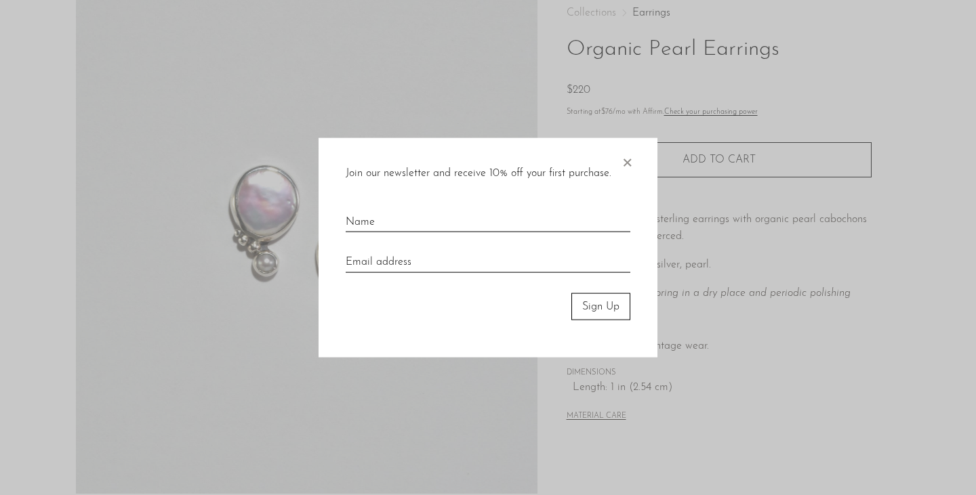
scroll to position [75, 0]
click at [628, 159] on span "×" at bounding box center [627, 159] width 14 height 43
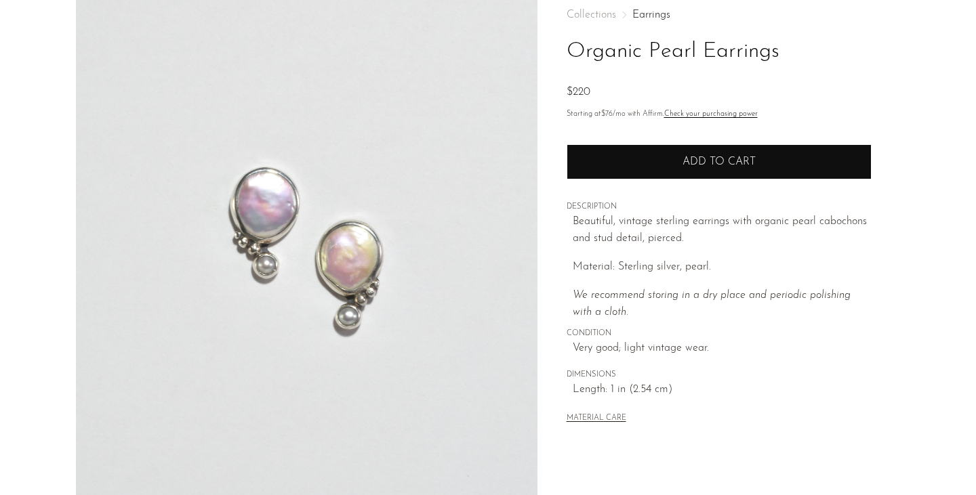
click at [699, 152] on button "Add to cart" at bounding box center [719, 161] width 305 height 35
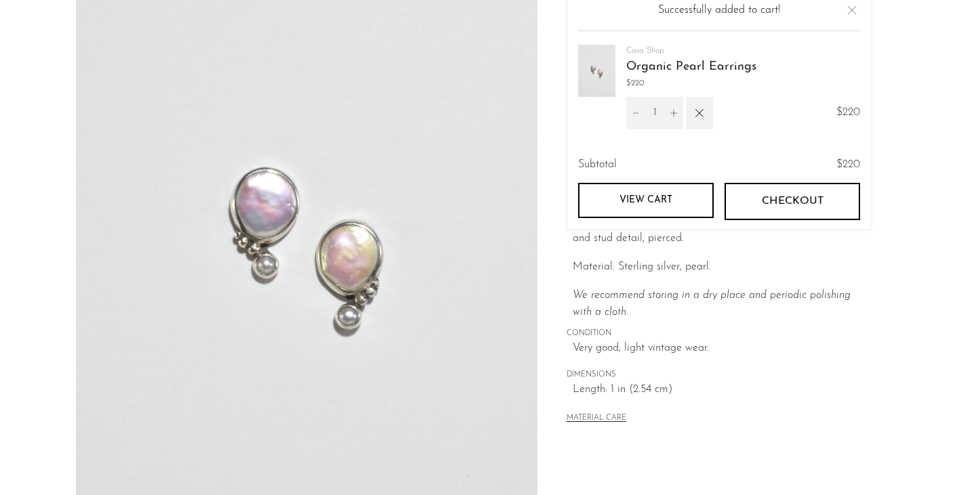
click at [653, 197] on link "View cart" at bounding box center [646, 200] width 136 height 35
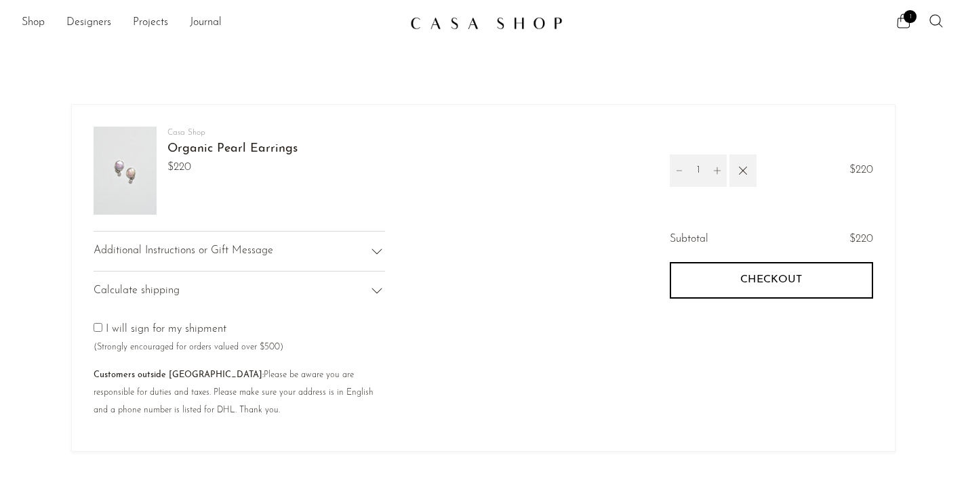
scroll to position [1, 0]
click at [673, 319] on shop-pay-wallet-button at bounding box center [671, 313] width 3 height 11
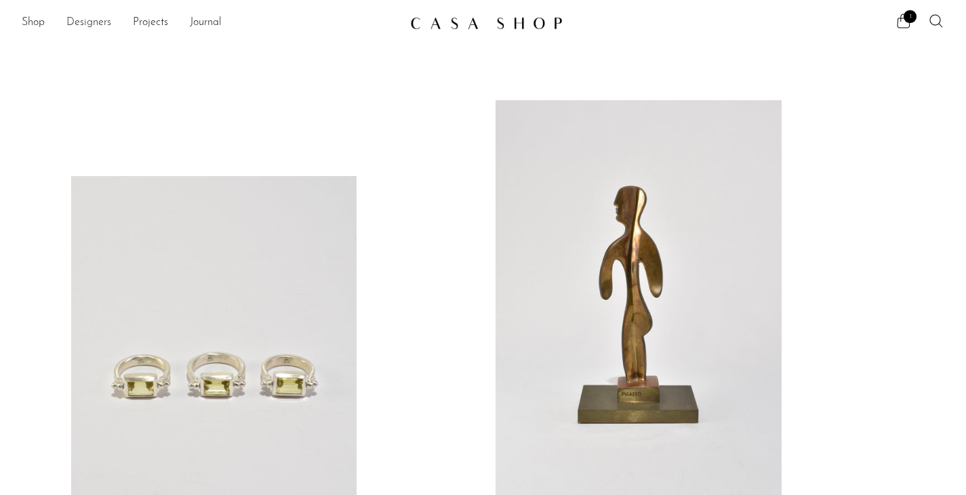
click at [91, 24] on link "Designers" at bounding box center [88, 23] width 45 height 18
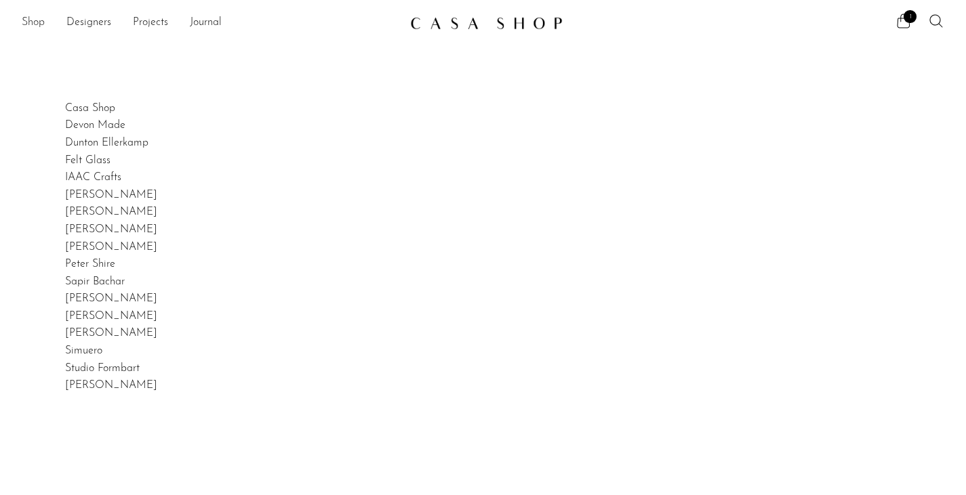
click at [30, 22] on link "Shop" at bounding box center [33, 23] width 23 height 18
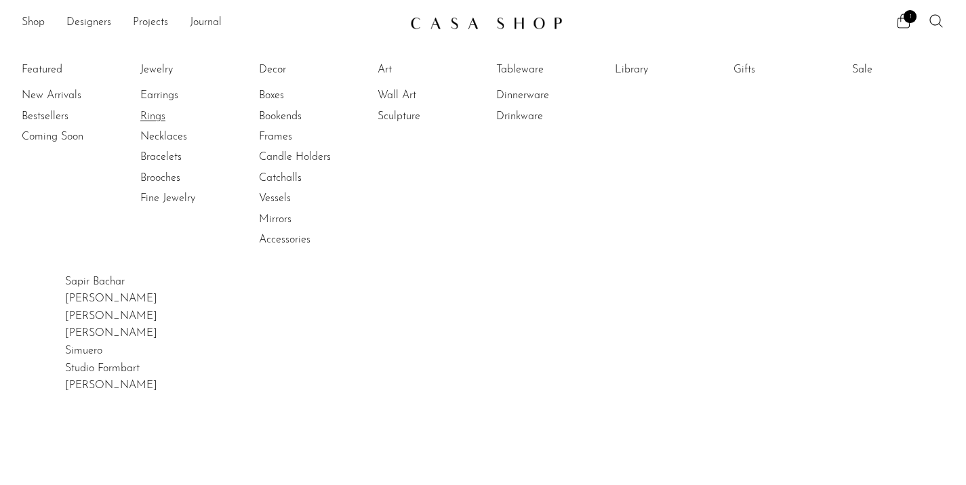
click at [154, 114] on link "Rings" at bounding box center [191, 116] width 102 height 15
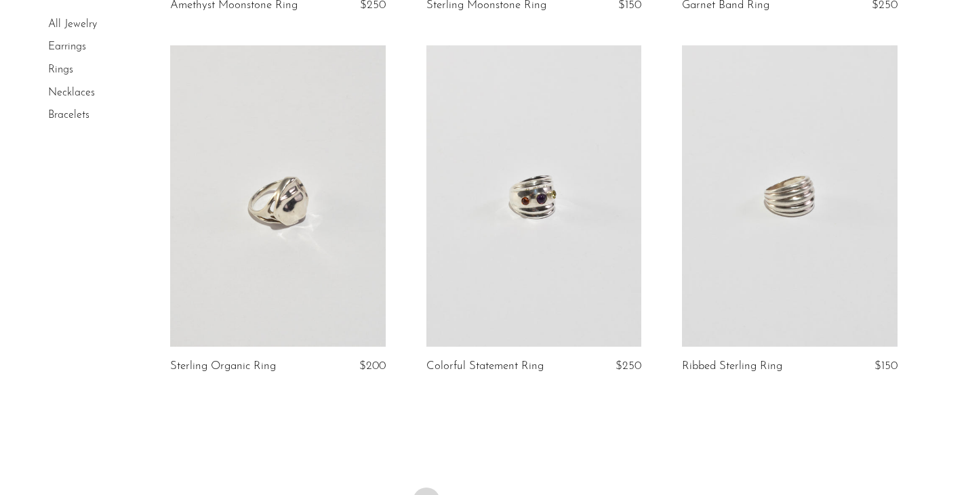
scroll to position [4116, 0]
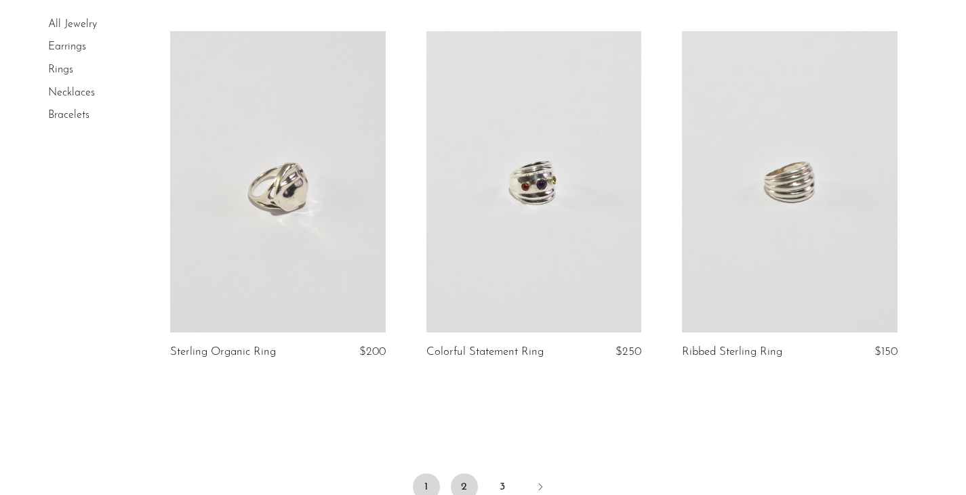
click at [464, 474] on link "2" at bounding box center [464, 487] width 27 height 27
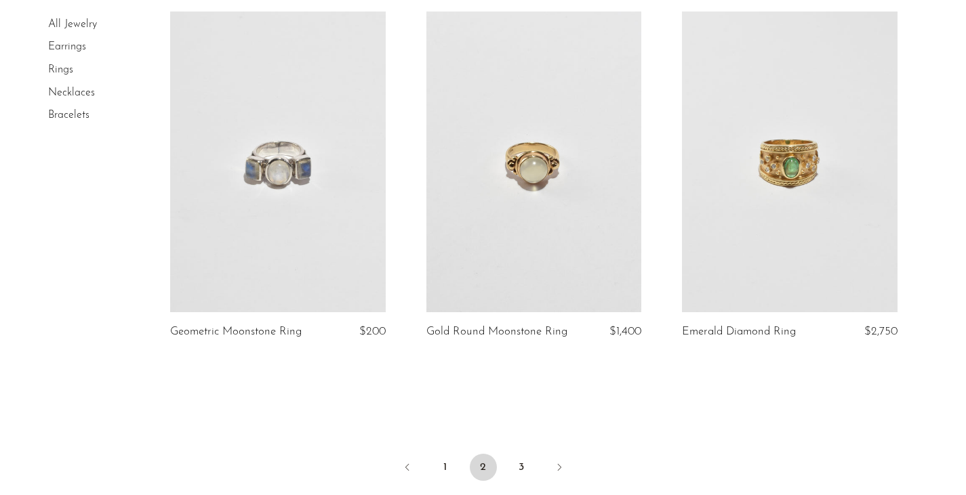
scroll to position [4155, 0]
click at [519, 453] on link "3" at bounding box center [521, 466] width 27 height 27
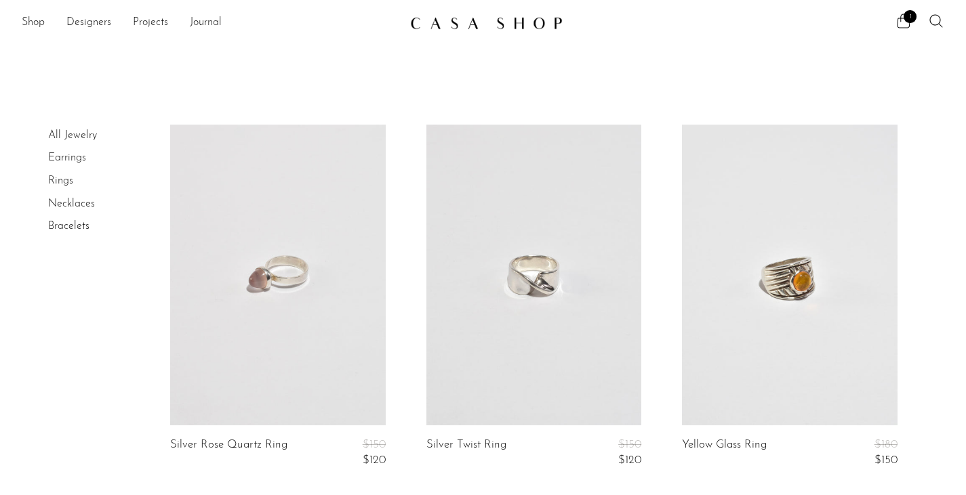
click at [66, 206] on link "Necklaces" at bounding box center [71, 204] width 47 height 11
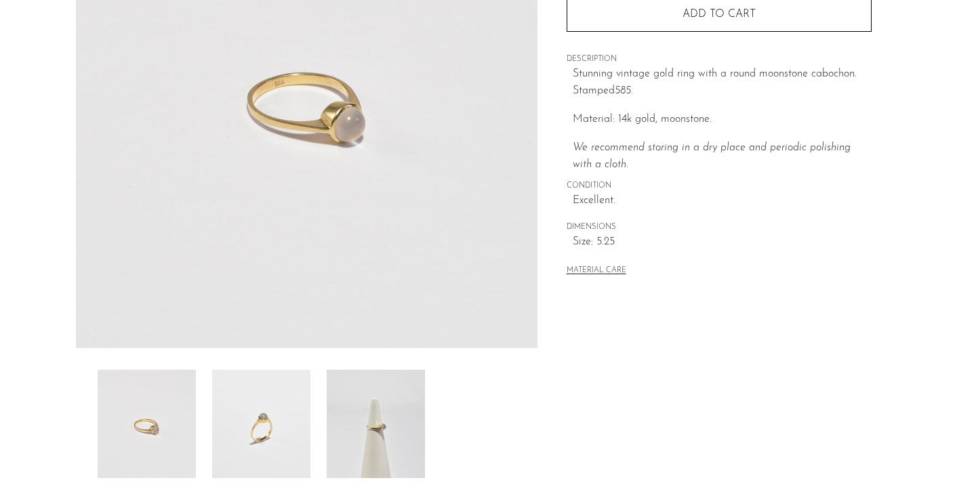
scroll to position [223, 0]
click at [386, 413] on img at bounding box center [376, 423] width 98 height 108
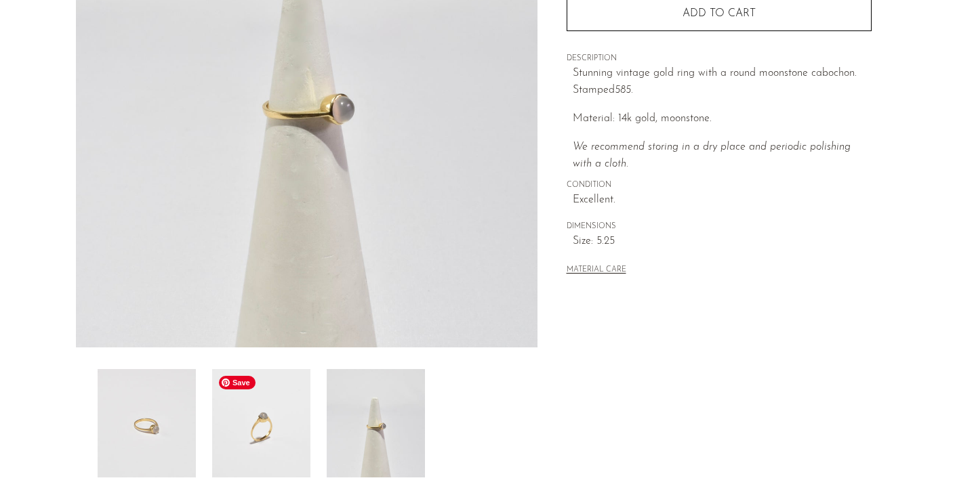
click at [241, 420] on img at bounding box center [261, 423] width 98 height 108
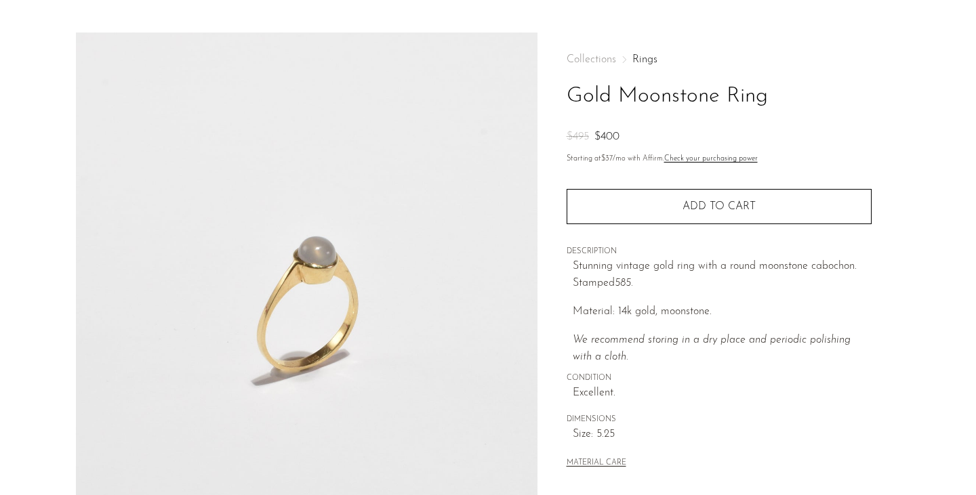
scroll to position [0, 0]
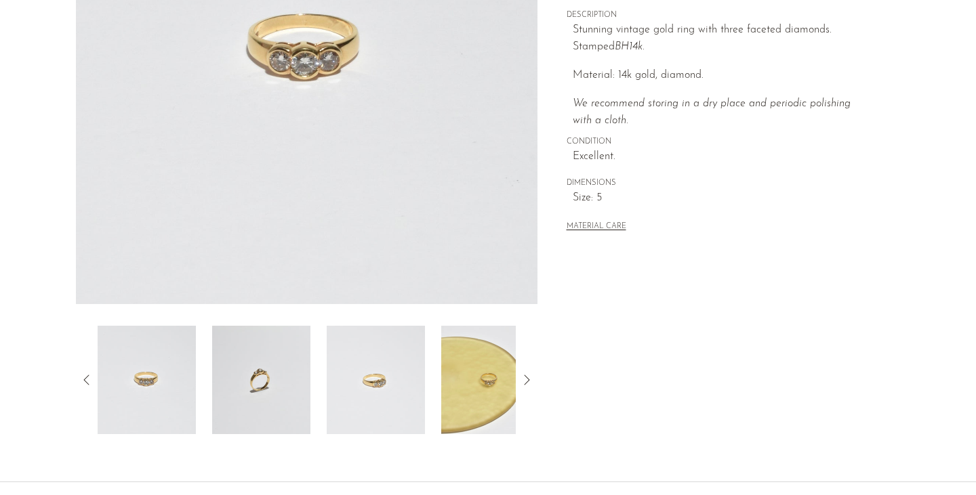
scroll to position [267, 0]
click at [376, 405] on img at bounding box center [376, 379] width 98 height 108
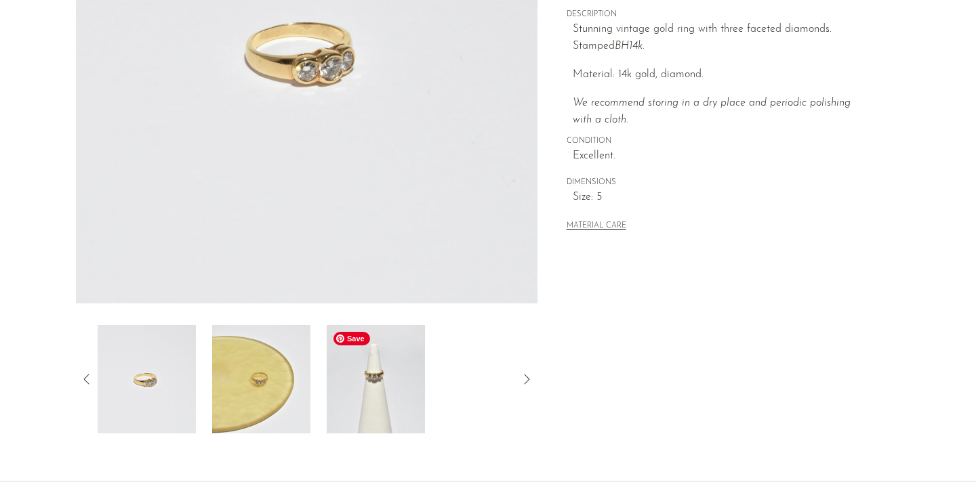
click at [376, 390] on img at bounding box center [376, 379] width 98 height 108
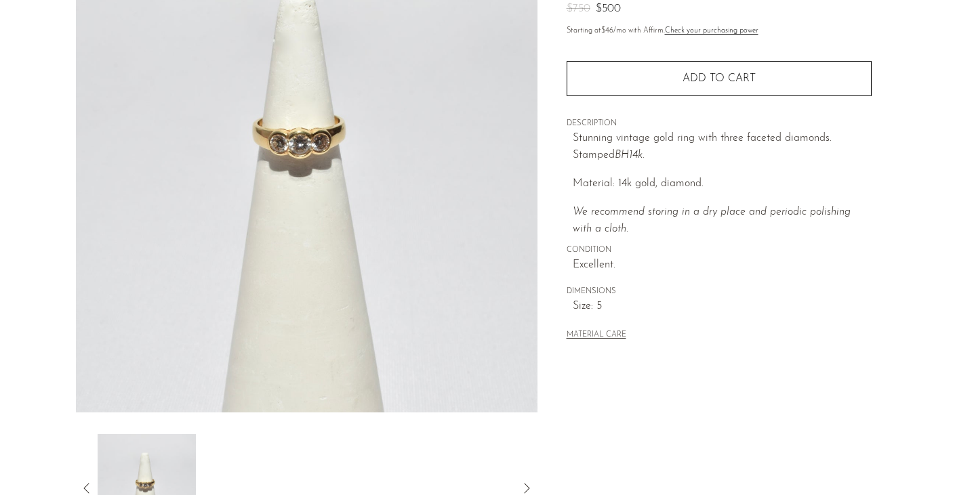
scroll to position [157, 0]
click at [302, 157] on img at bounding box center [307, 159] width 462 height 508
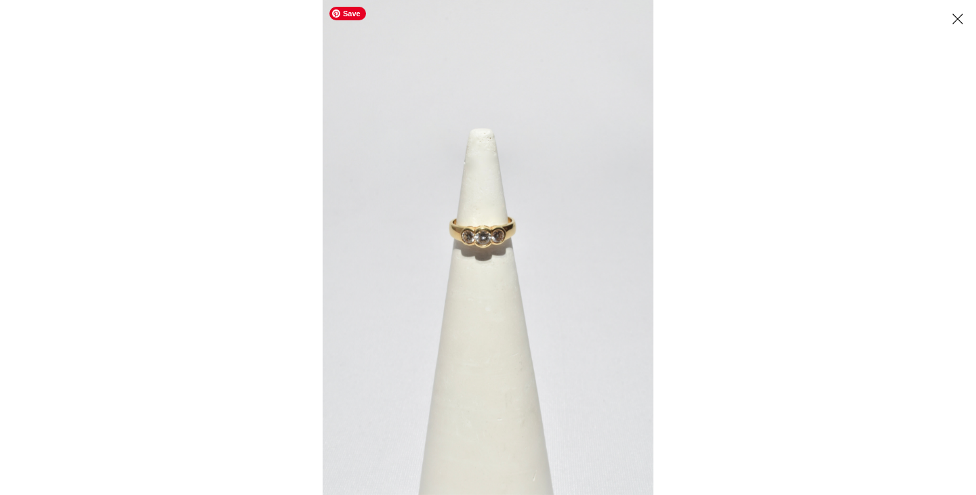
click at [491, 259] on img at bounding box center [488, 247] width 331 height 495
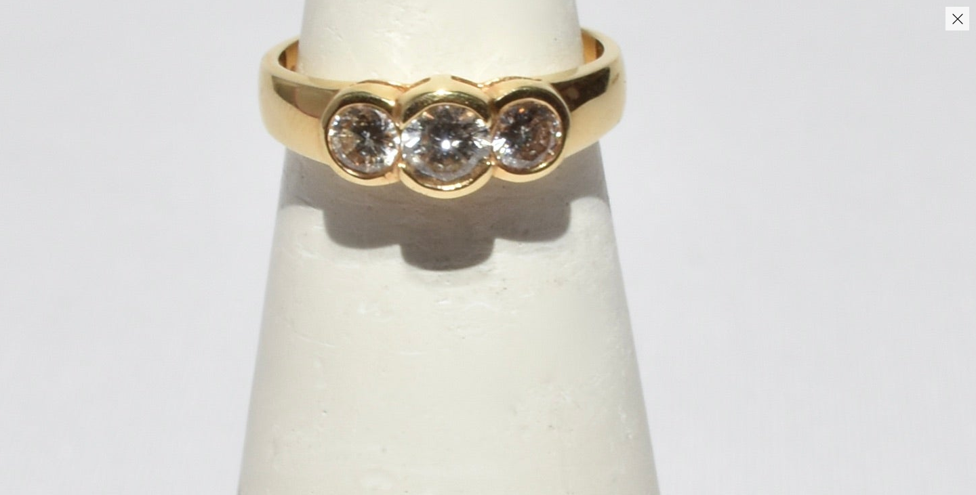
click at [962, 24] on button "Close" at bounding box center [957, 19] width 24 height 24
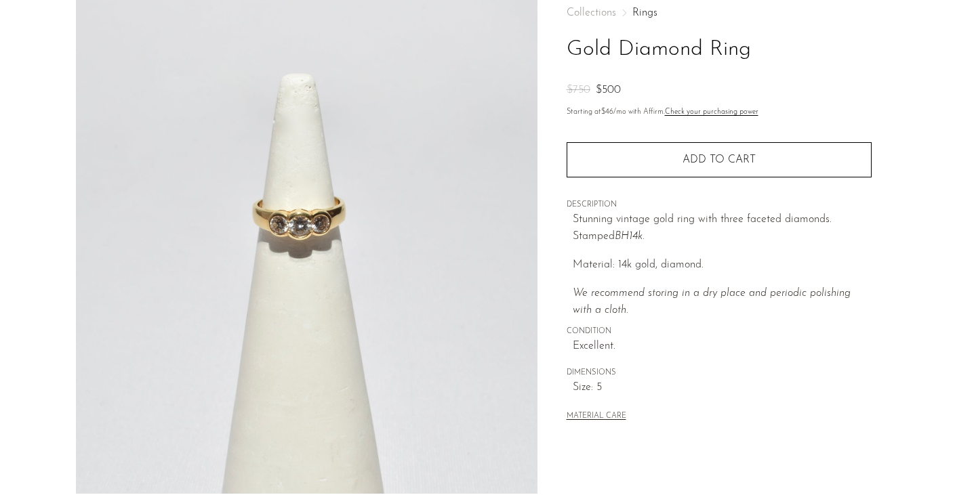
scroll to position [77, 0]
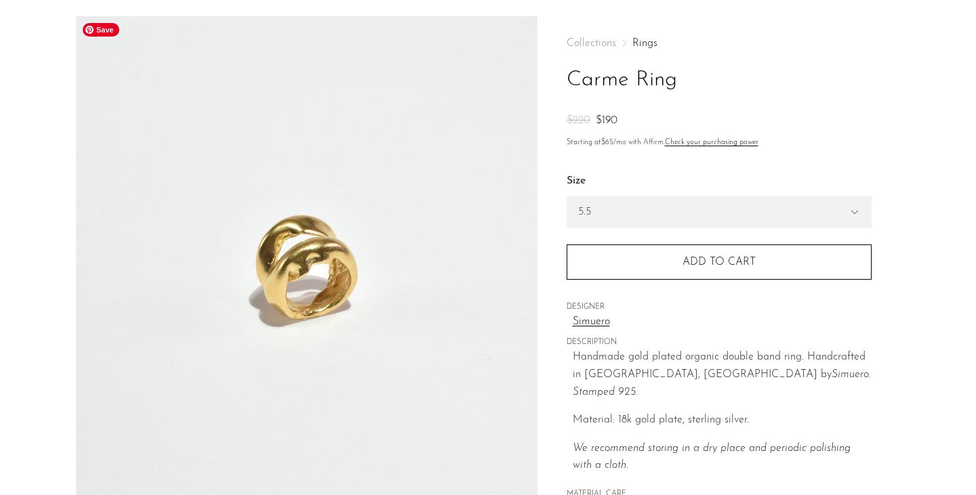
scroll to position [48, 0]
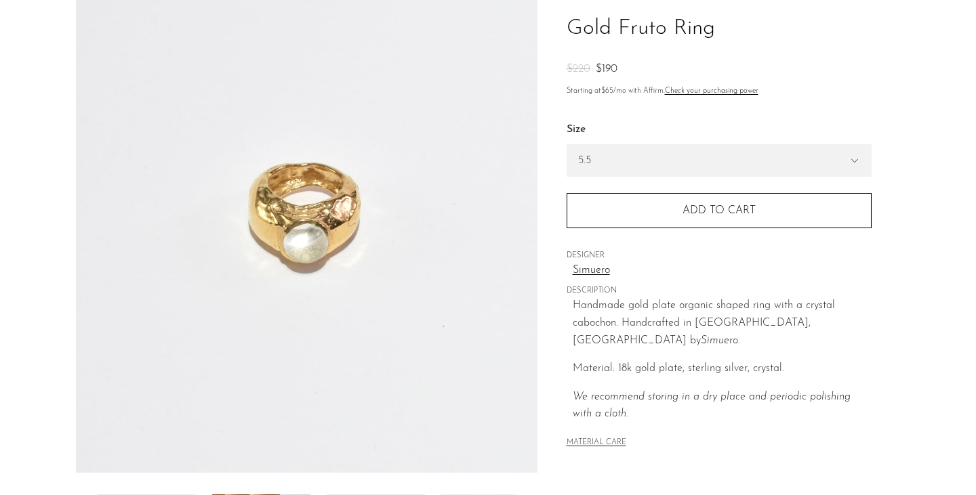
scroll to position [98, 0]
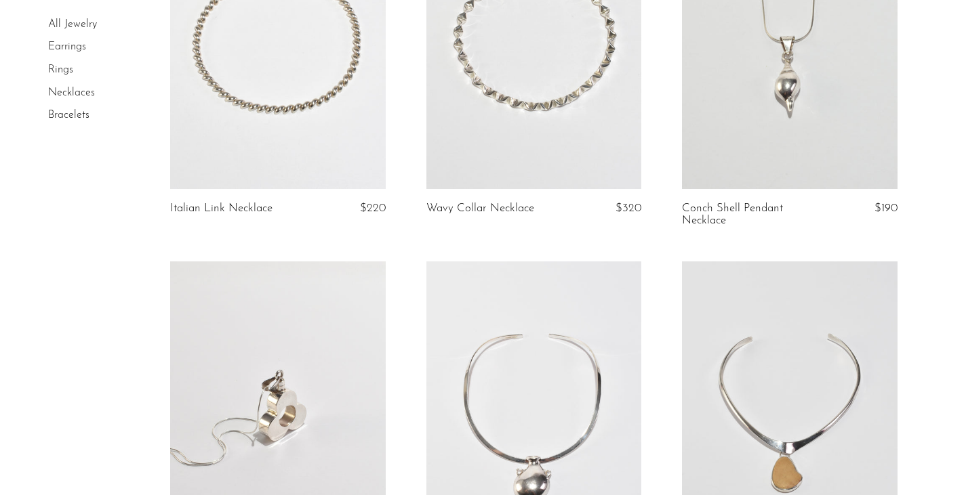
scroll to position [1159, 0]
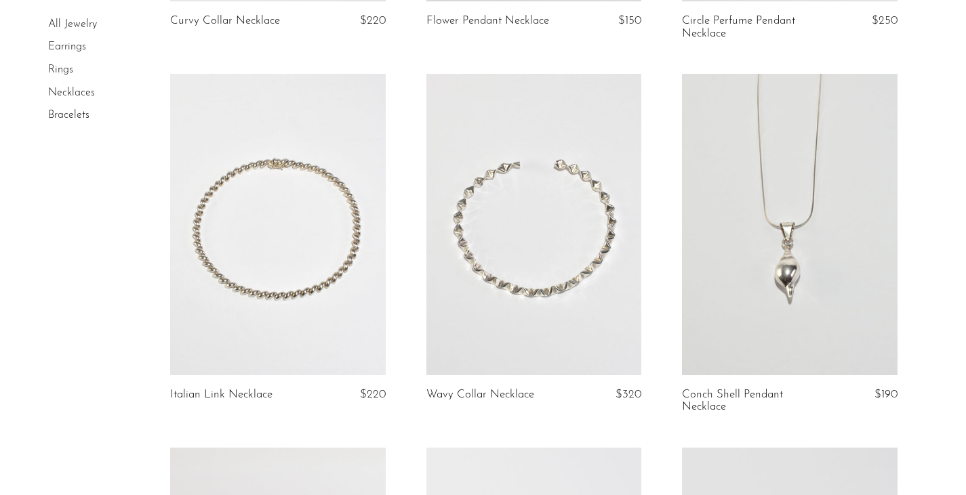
click at [60, 45] on link "Earrings" at bounding box center [67, 47] width 38 height 11
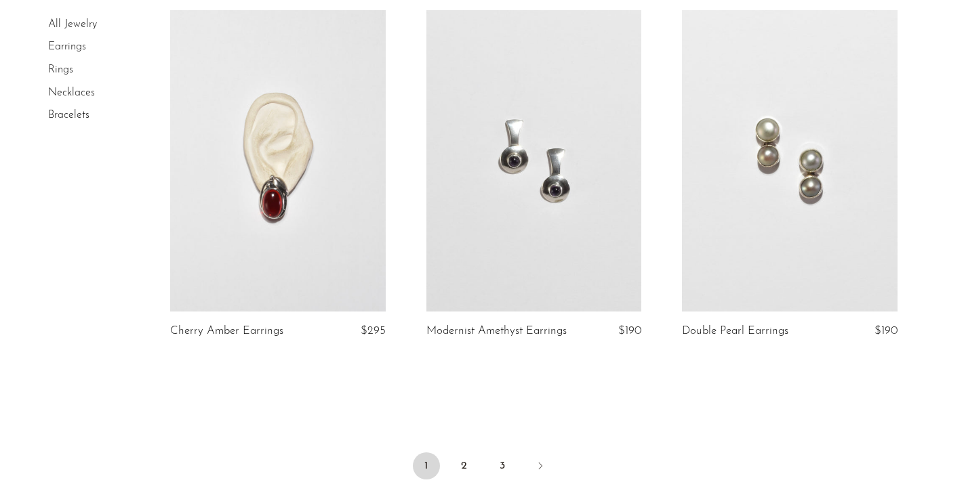
scroll to position [4163, 0]
click at [461, 464] on link "2" at bounding box center [464, 465] width 27 height 27
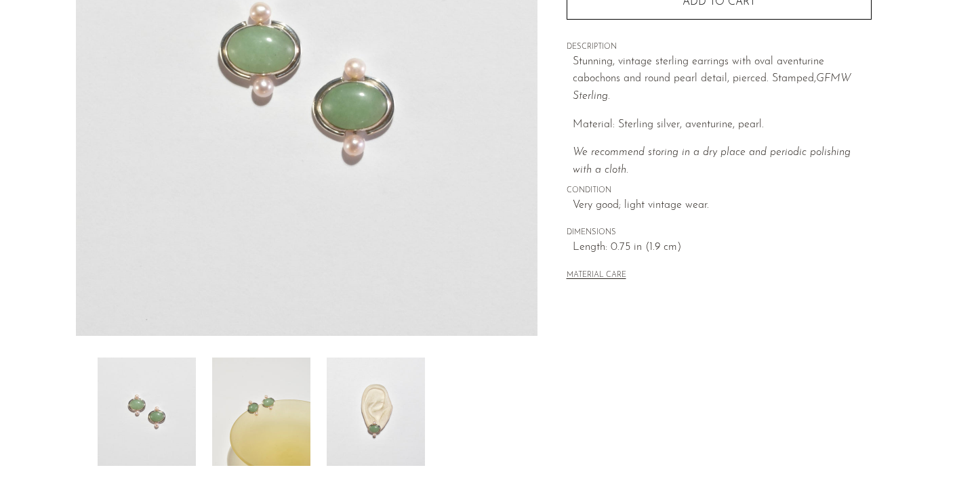
scroll to position [235, 0]
click at [368, 433] on img at bounding box center [376, 411] width 98 height 108
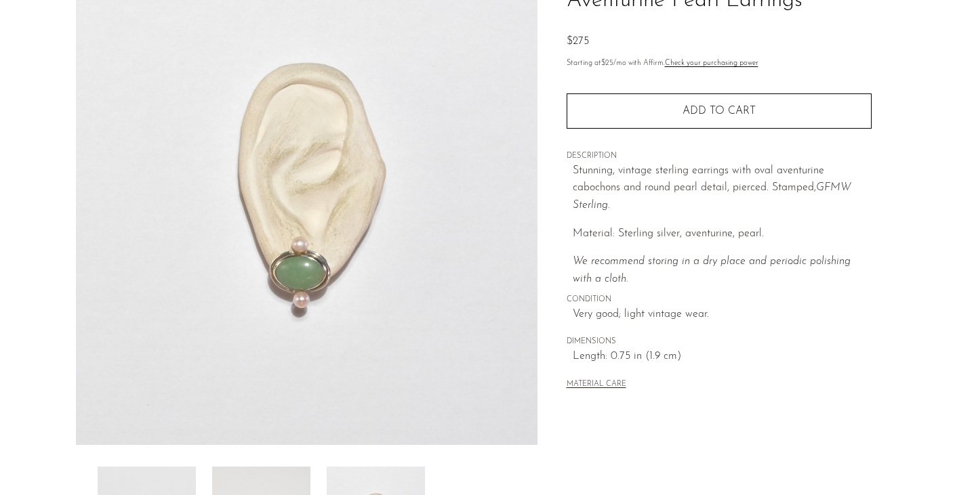
scroll to position [0, 0]
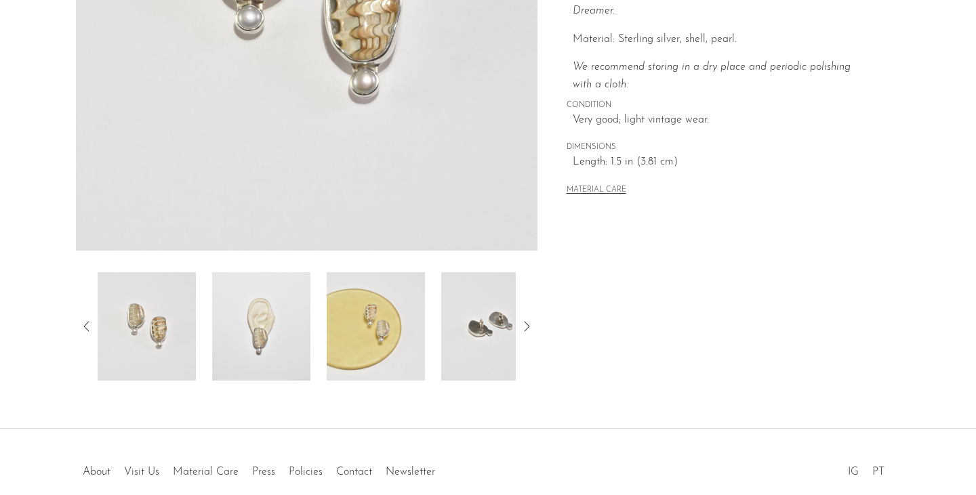
scroll to position [327, 0]
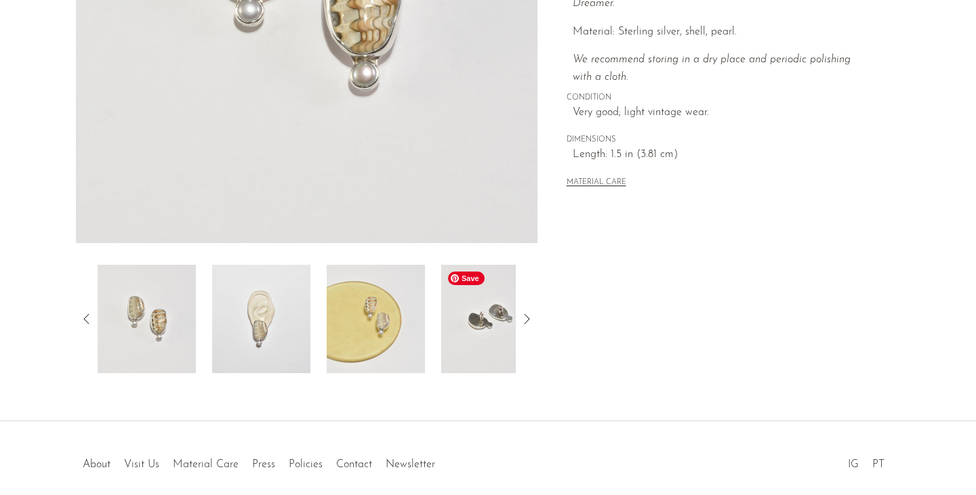
click at [491, 329] on img at bounding box center [490, 319] width 98 height 108
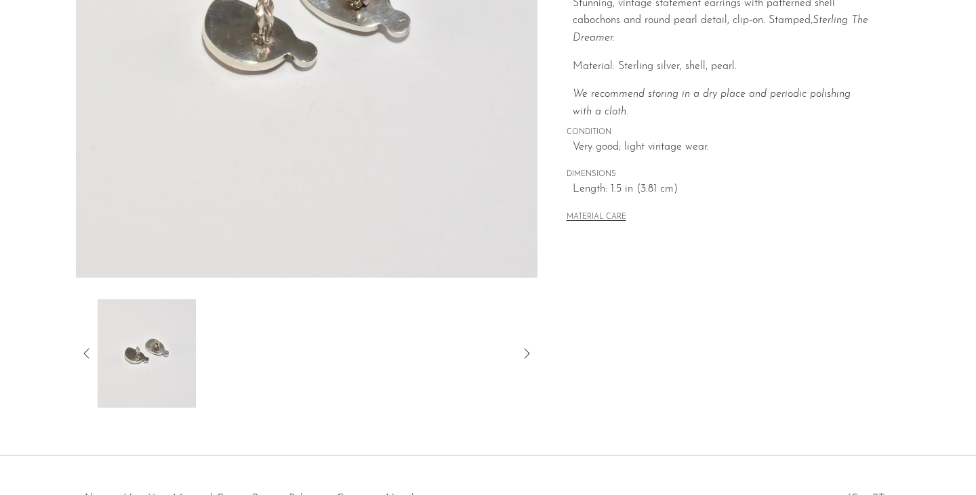
scroll to position [293, 0]
click at [87, 350] on icon at bounding box center [85, 353] width 5 height 10
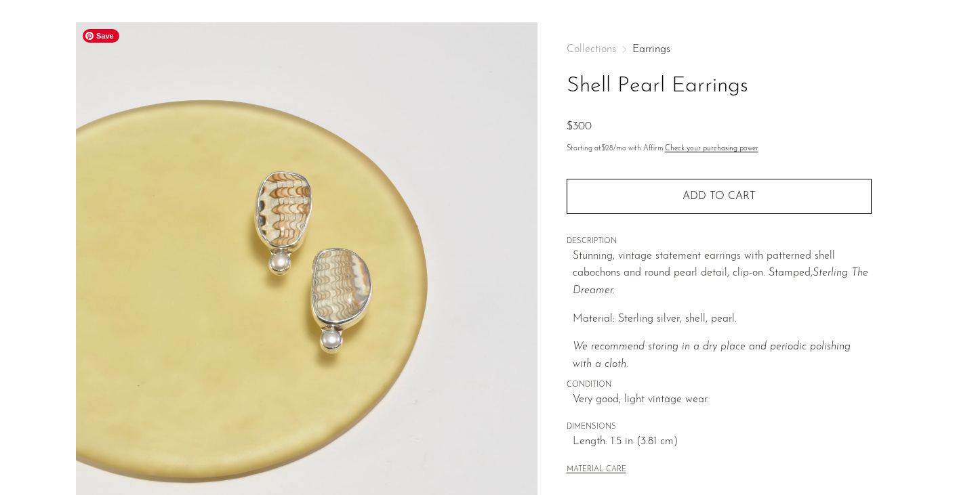
scroll to position [8, 0]
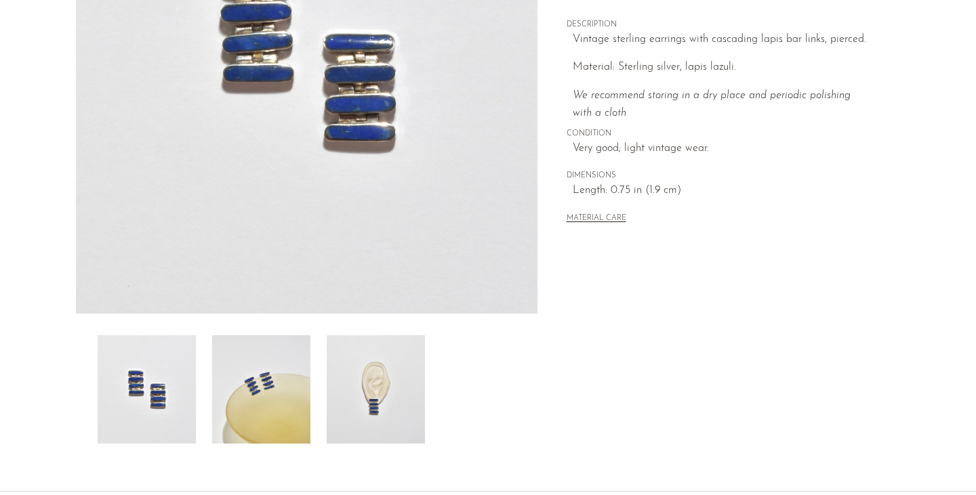
scroll to position [258, 0]
click at [355, 407] on img at bounding box center [376, 389] width 98 height 108
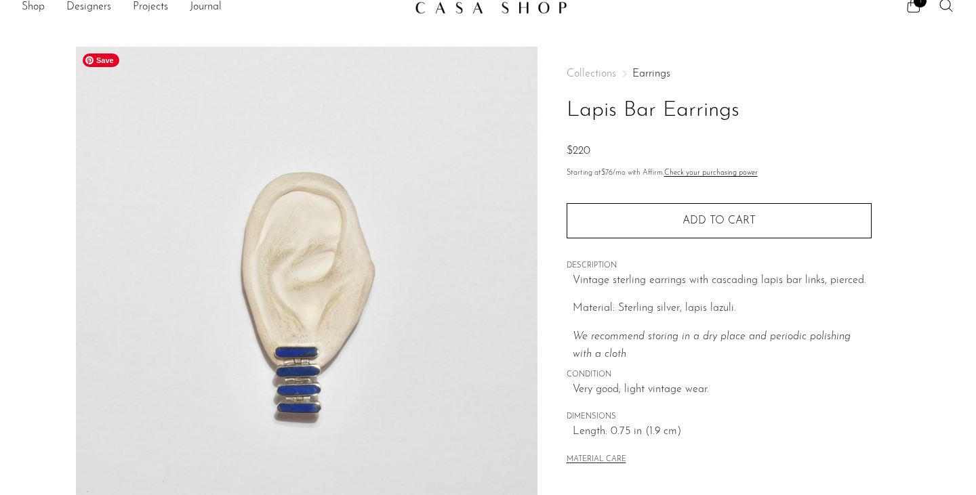
scroll to position [12, 0]
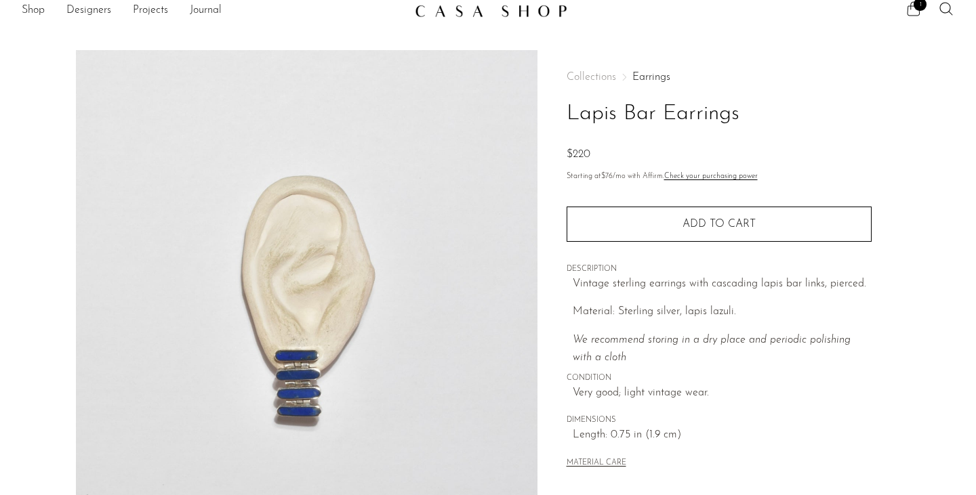
click at [914, 7] on span "1" at bounding box center [920, 4] width 13 height 13
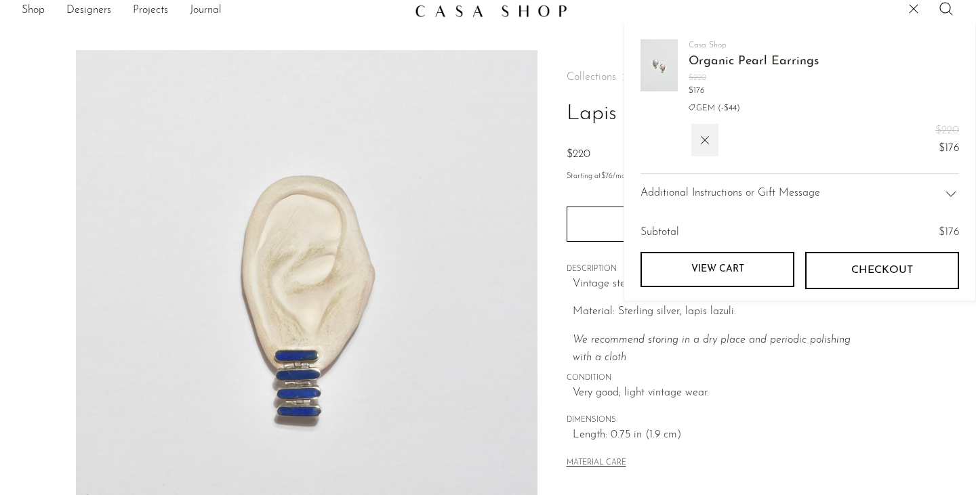
click at [728, 66] on link "Organic Pearl Earrings" at bounding box center [754, 62] width 130 height 12
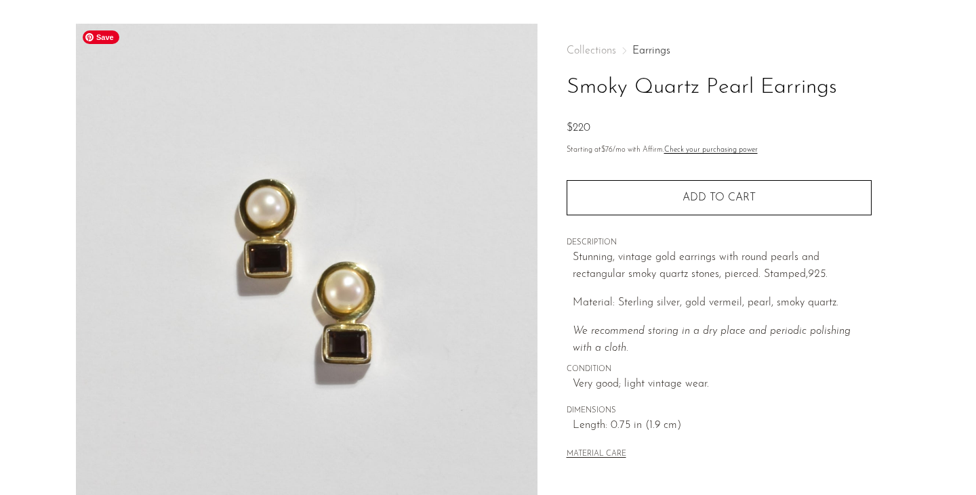
scroll to position [38, 0]
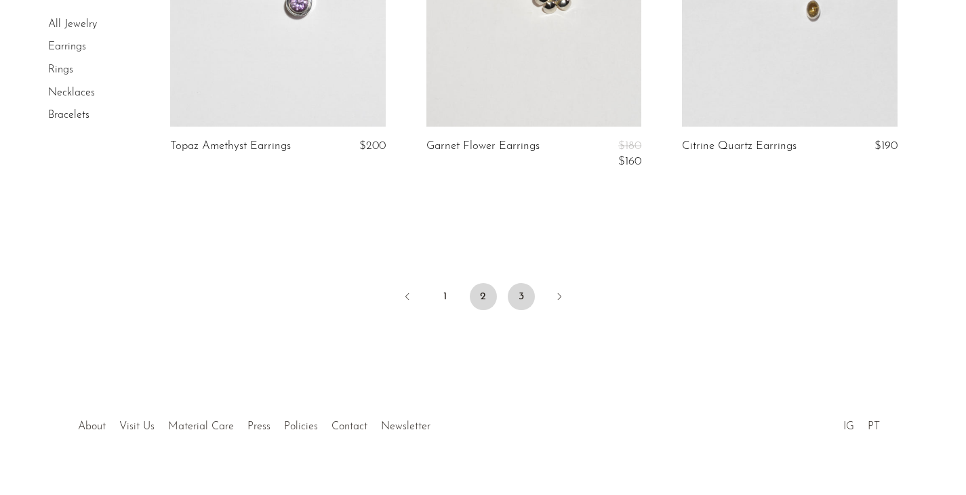
scroll to position [4370, 0]
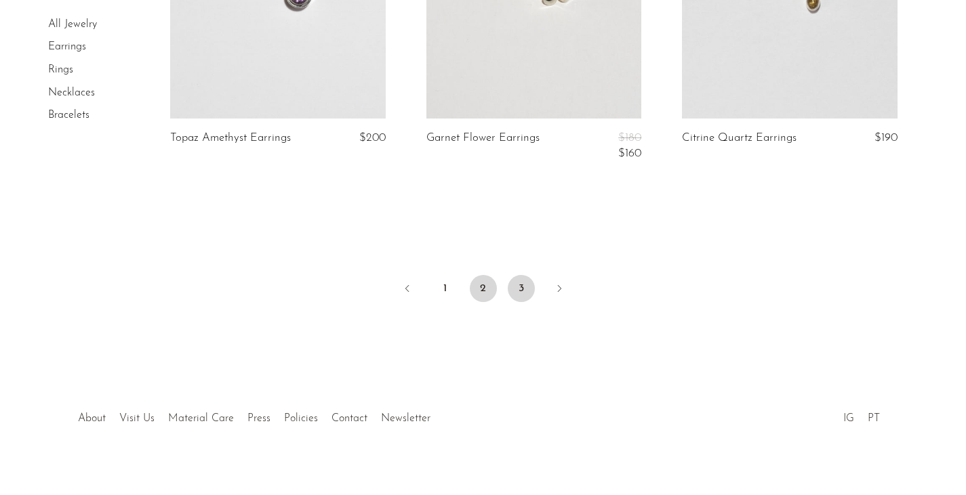
click at [518, 295] on link "3" at bounding box center [521, 288] width 27 height 27
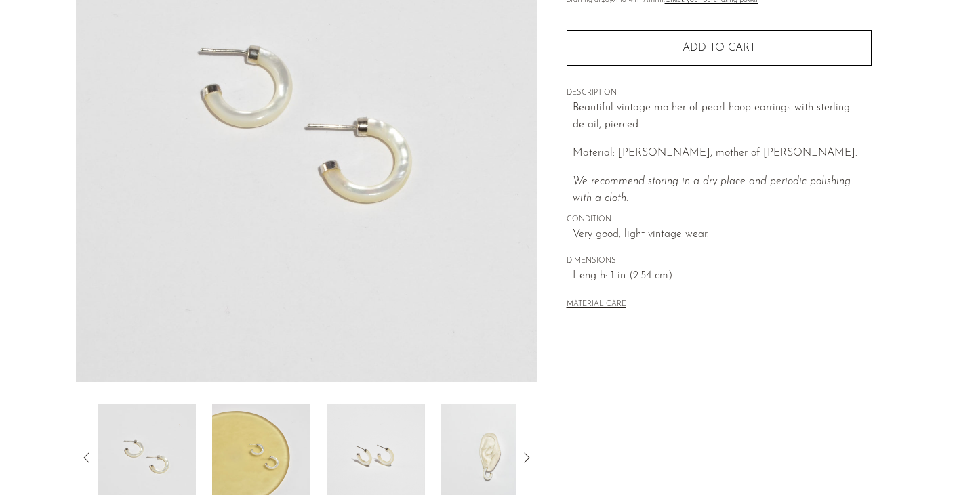
scroll to position [192, 0]
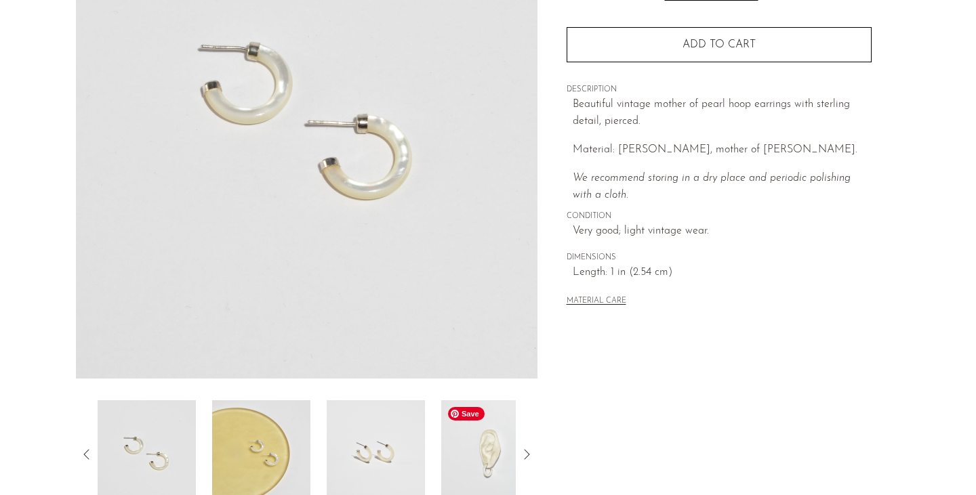
click at [480, 448] on img at bounding box center [490, 455] width 98 height 108
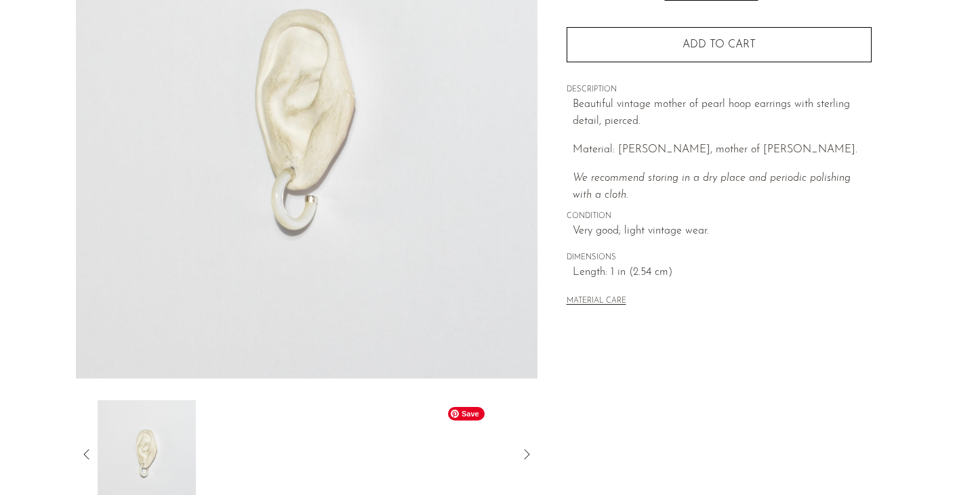
scroll to position [0, 0]
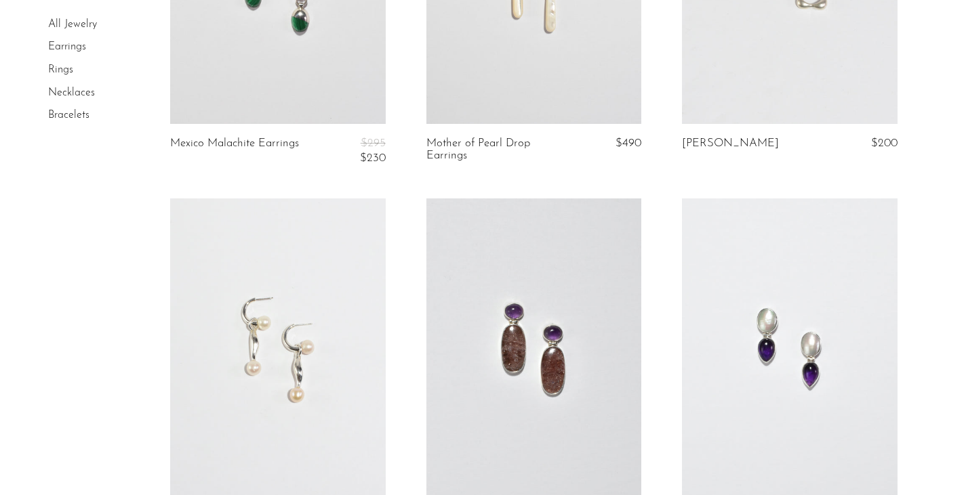
scroll to position [607, 0]
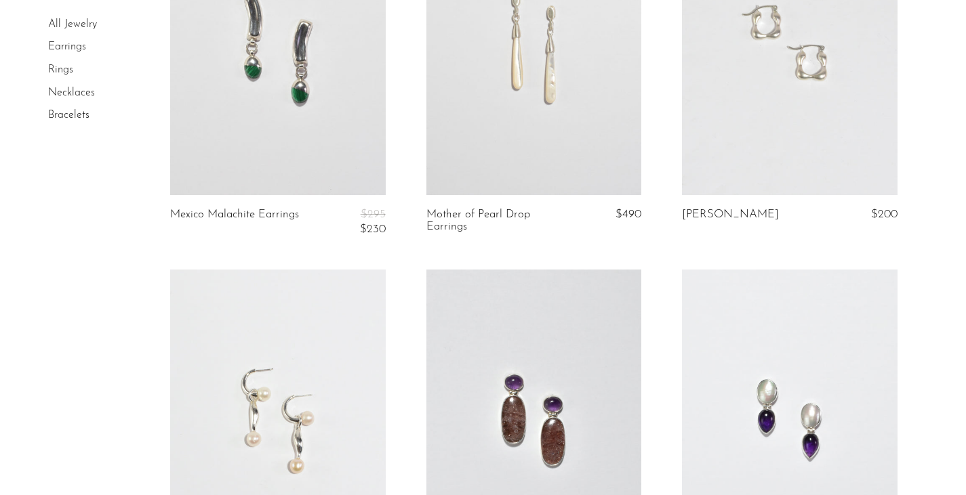
click at [64, 115] on link "Bracelets" at bounding box center [68, 115] width 41 height 11
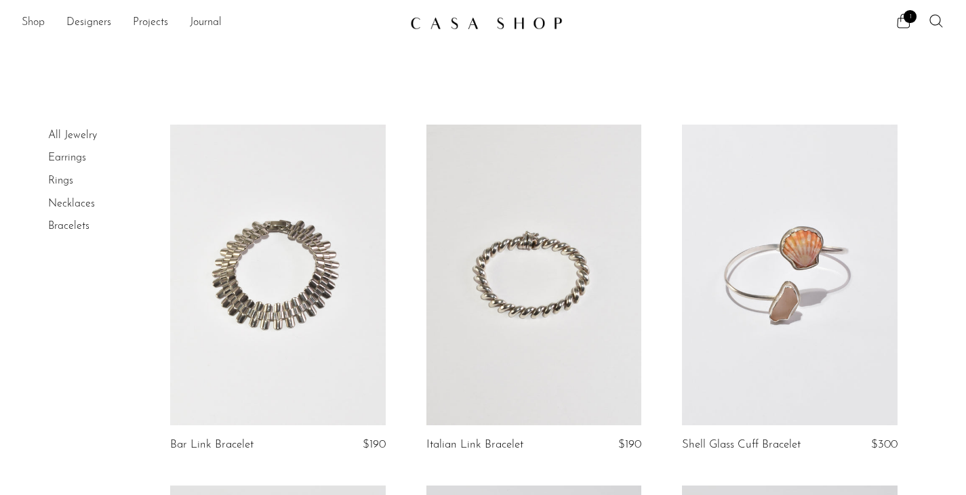
click at [38, 21] on link "Shop" at bounding box center [33, 23] width 23 height 18
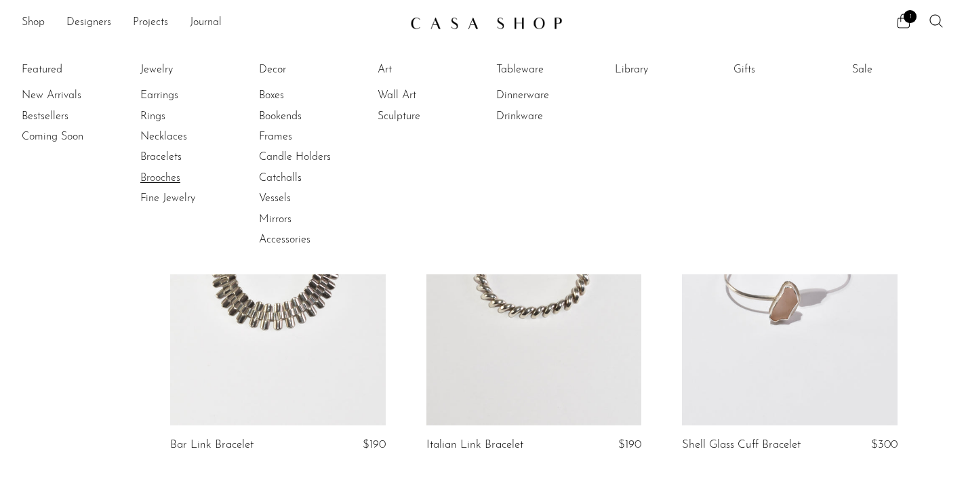
click at [146, 174] on link "Brooches" at bounding box center [191, 178] width 102 height 15
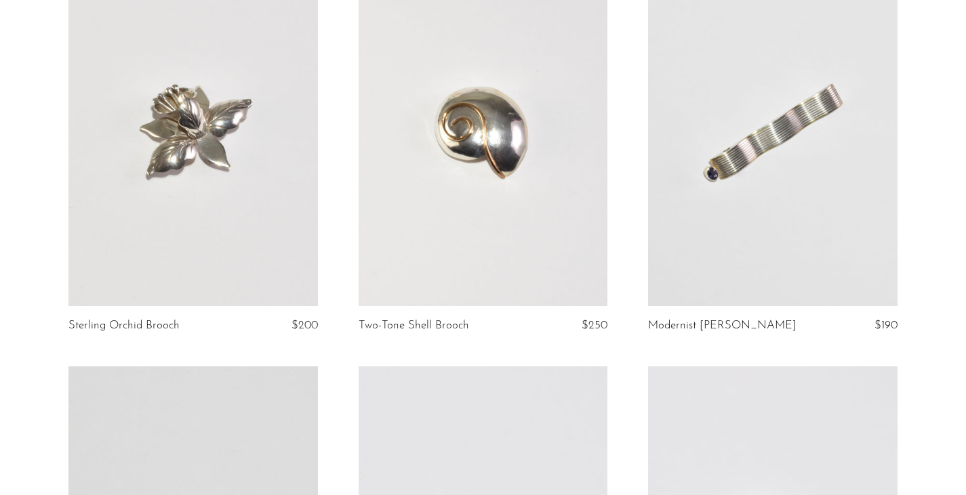
scroll to position [176, 0]
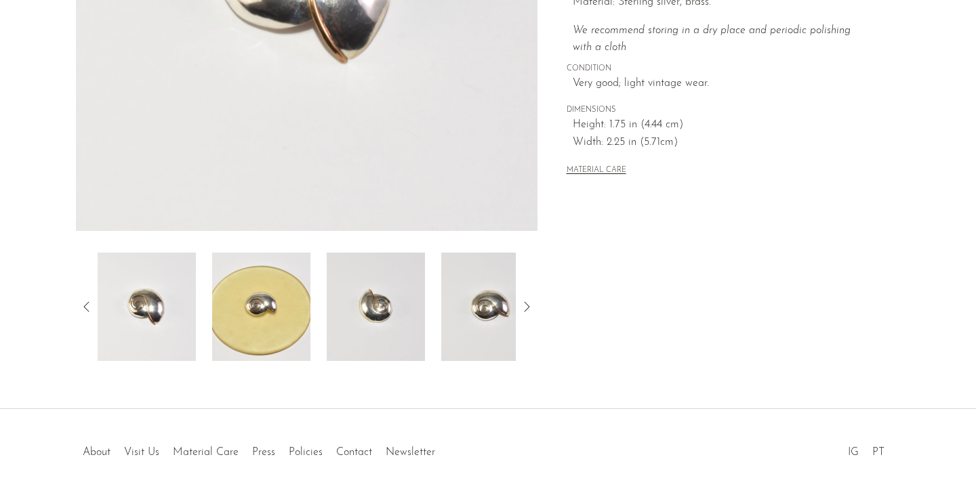
scroll to position [340, 0]
click at [382, 306] on img at bounding box center [376, 306] width 98 height 108
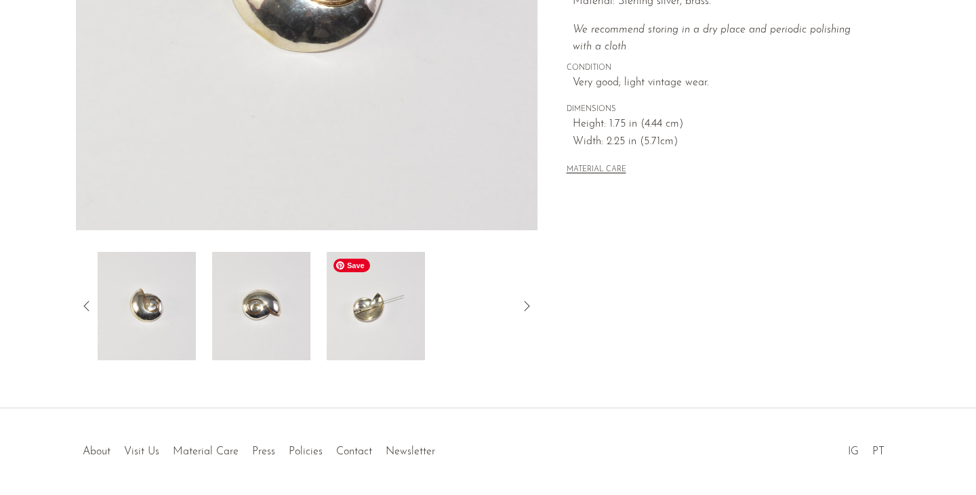
click at [384, 317] on img at bounding box center [376, 306] width 98 height 108
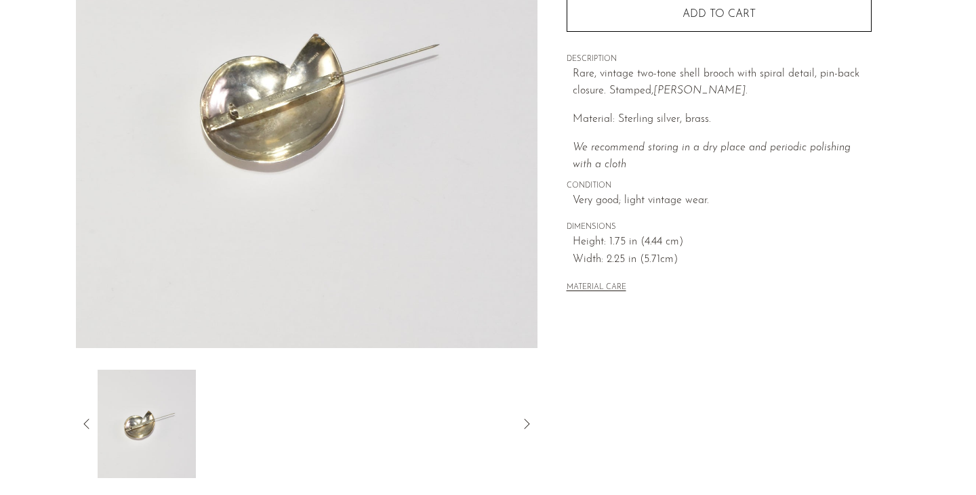
scroll to position [224, 0]
click at [87, 417] on icon at bounding box center [87, 423] width 16 height 16
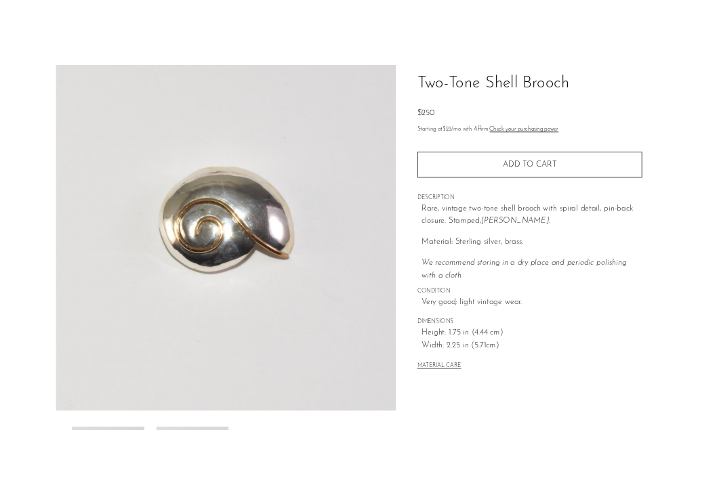
scroll to position [100, 0]
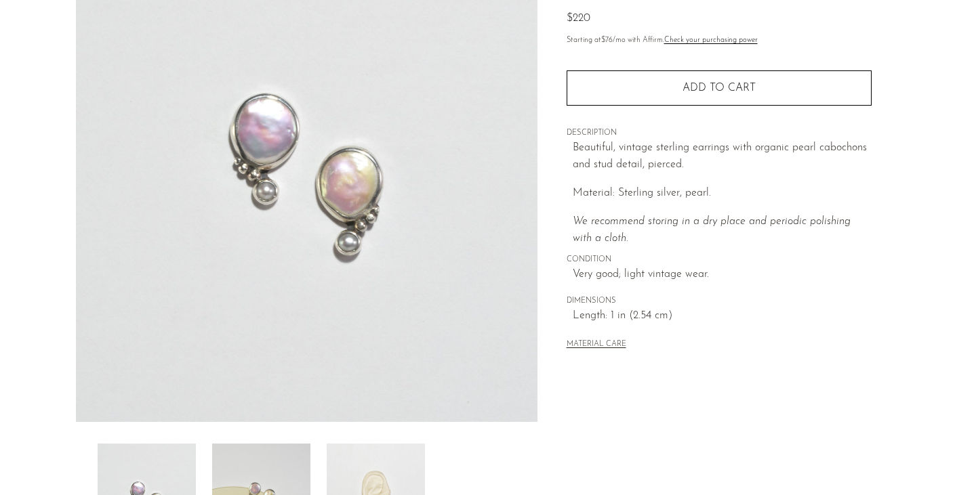
scroll to position [149, 0]
click at [295, 178] on img at bounding box center [307, 167] width 462 height 508
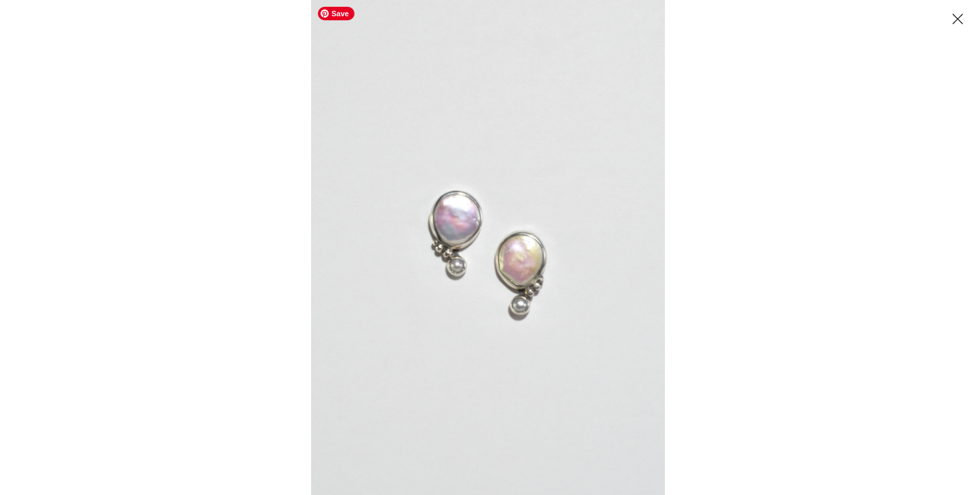
click at [491, 264] on img at bounding box center [488, 247] width 354 height 495
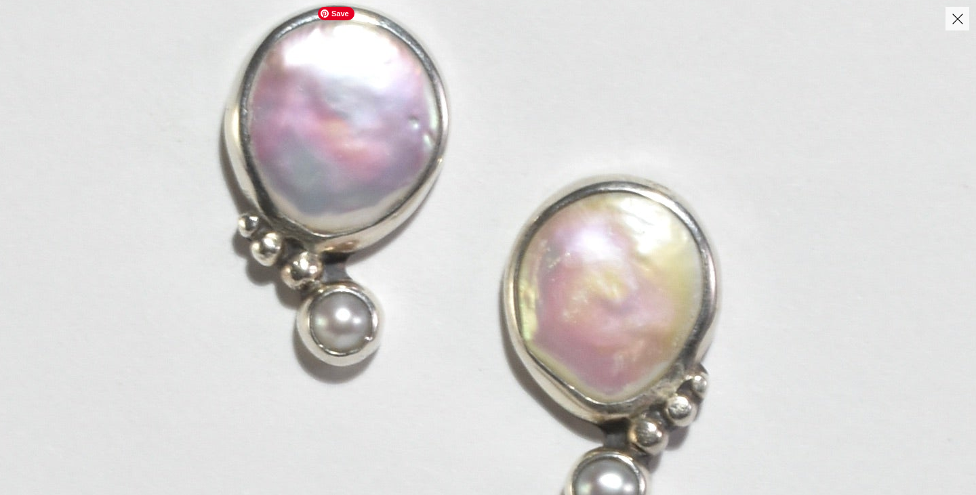
drag, startPoint x: 518, startPoint y: 178, endPoint x: 514, endPoint y: 238, distance: 60.5
click at [514, 238] on img at bounding box center [472, 245] width 1496 height 2095
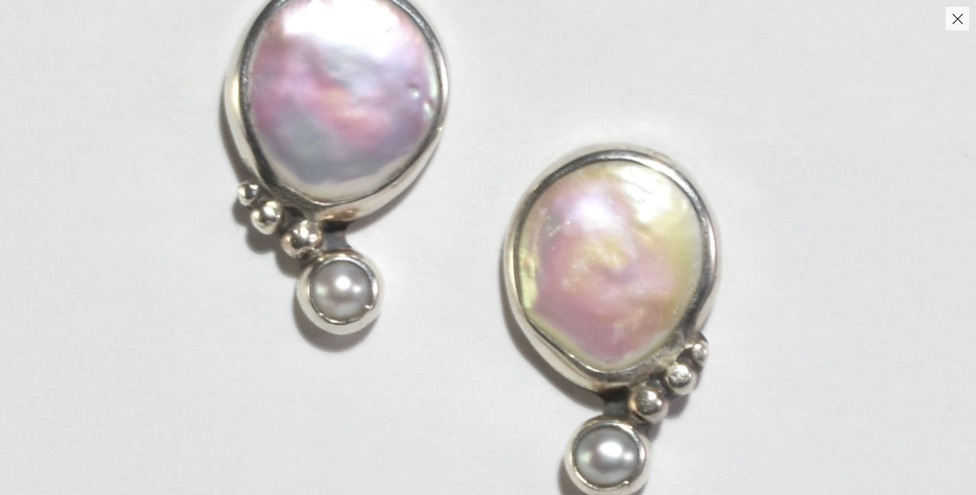
click at [960, 28] on button "Close" at bounding box center [957, 19] width 24 height 24
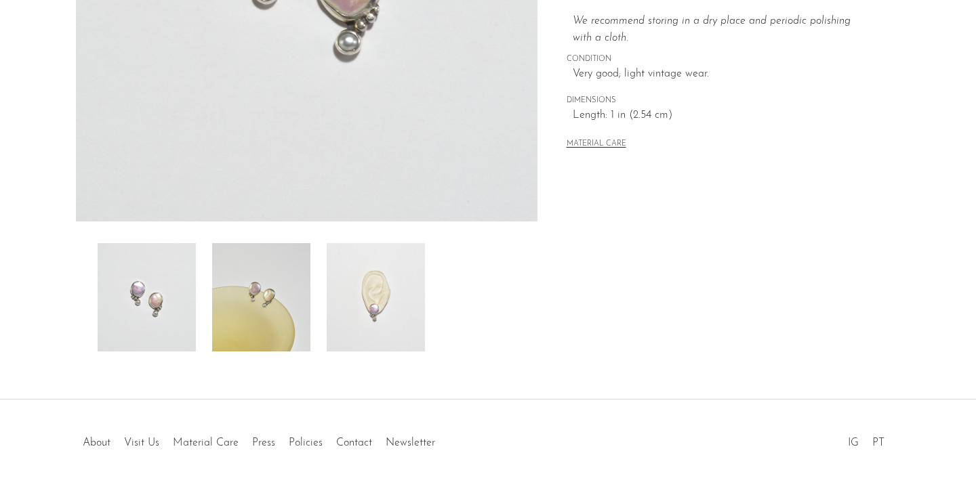
scroll to position [351, 0]
click at [350, 304] on img at bounding box center [376, 295] width 98 height 108
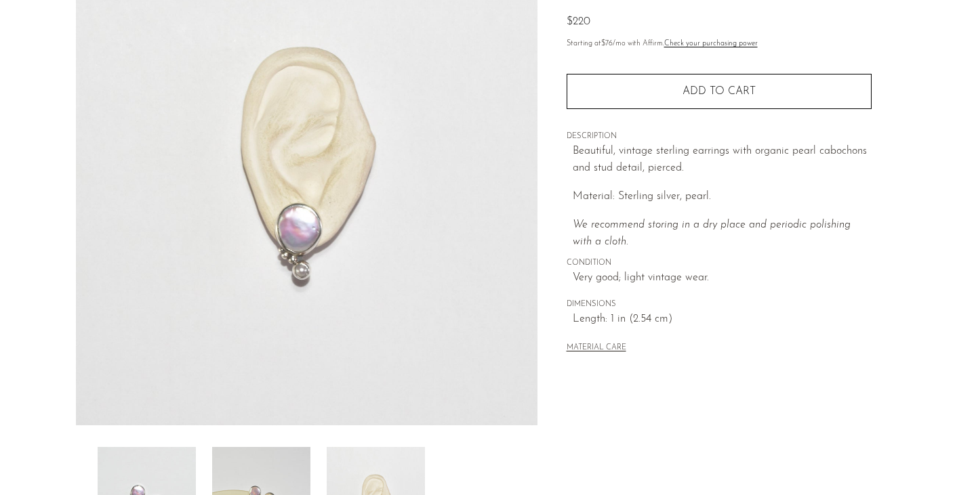
scroll to position [139, 0]
